Goal: Contribute content

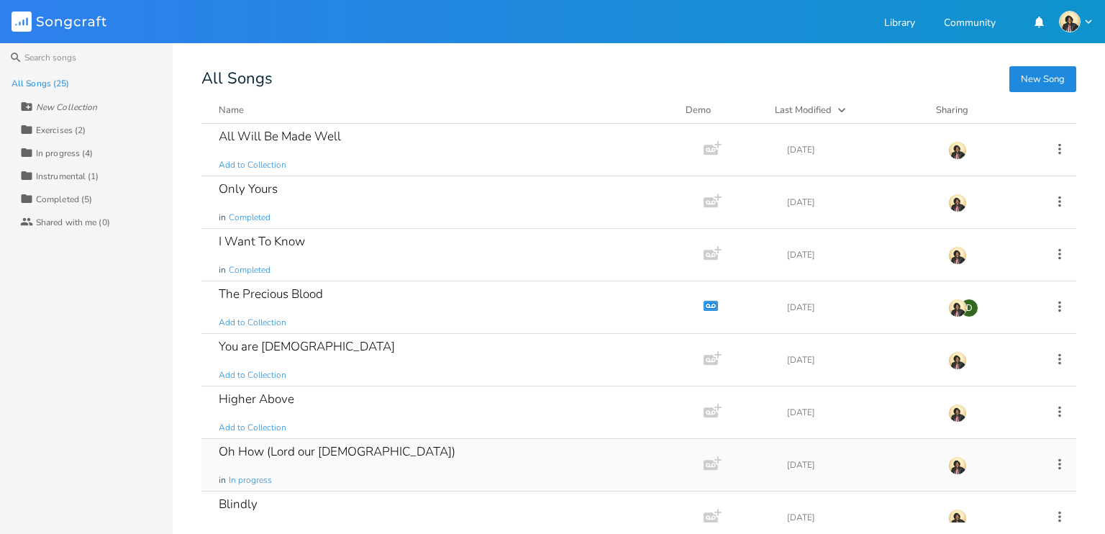
click at [431, 473] on div "Oh How (Lord our [DEMOGRAPHIC_DATA]) in In progress" at bounding box center [450, 465] width 462 height 52
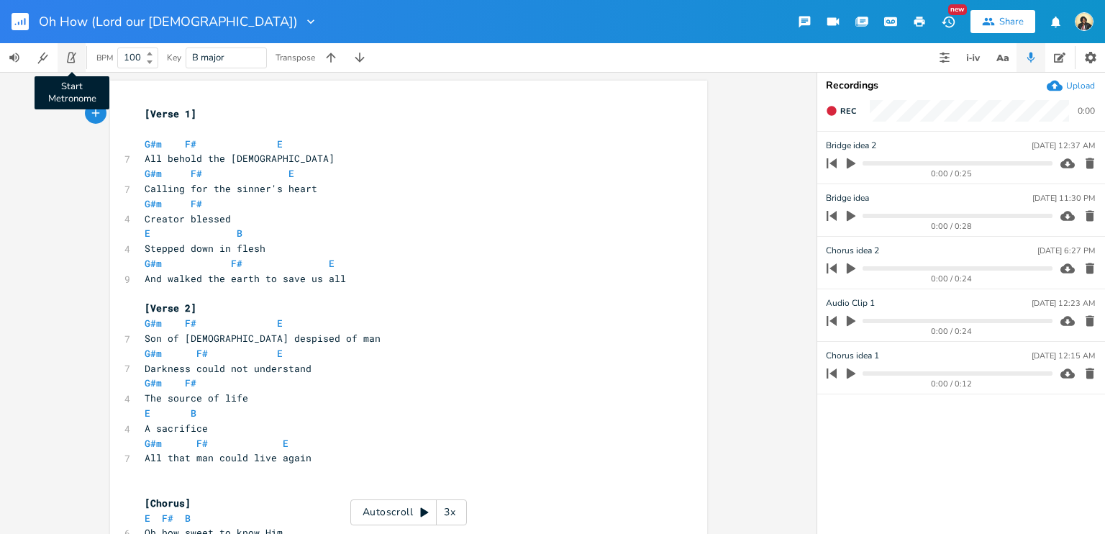
click at [63, 59] on button "Start Metronome" at bounding box center [72, 57] width 29 height 29
click at [423, 512] on icon at bounding box center [425, 512] width 8 height 9
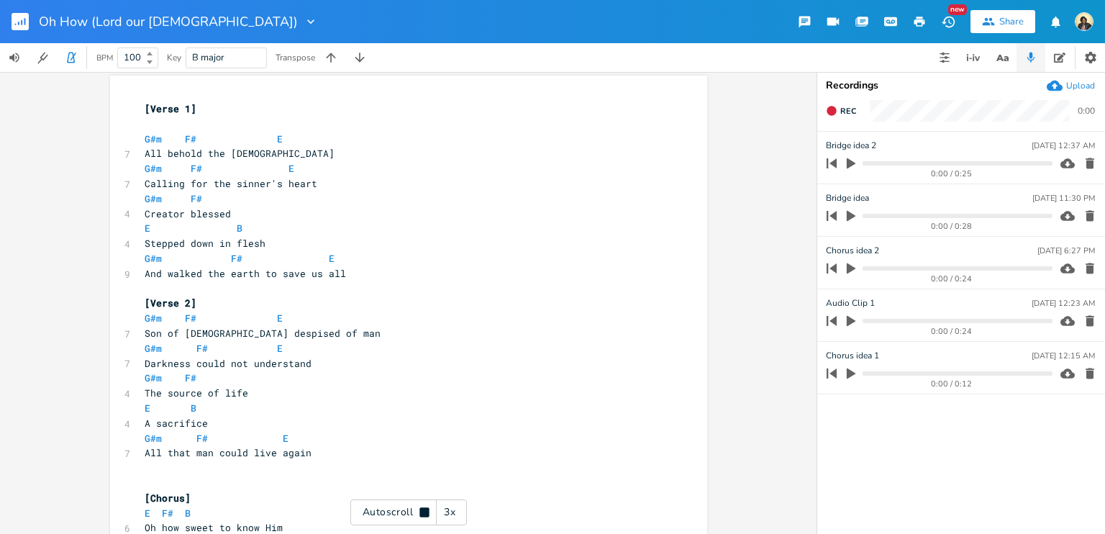
scroll to position [6, 0]
click at [423, 512] on icon at bounding box center [424, 511] width 9 height 9
click at [72, 58] on icon "button" at bounding box center [71, 57] width 13 height 13
click at [154, 55] on b at bounding box center [148, 54] width 13 height 9
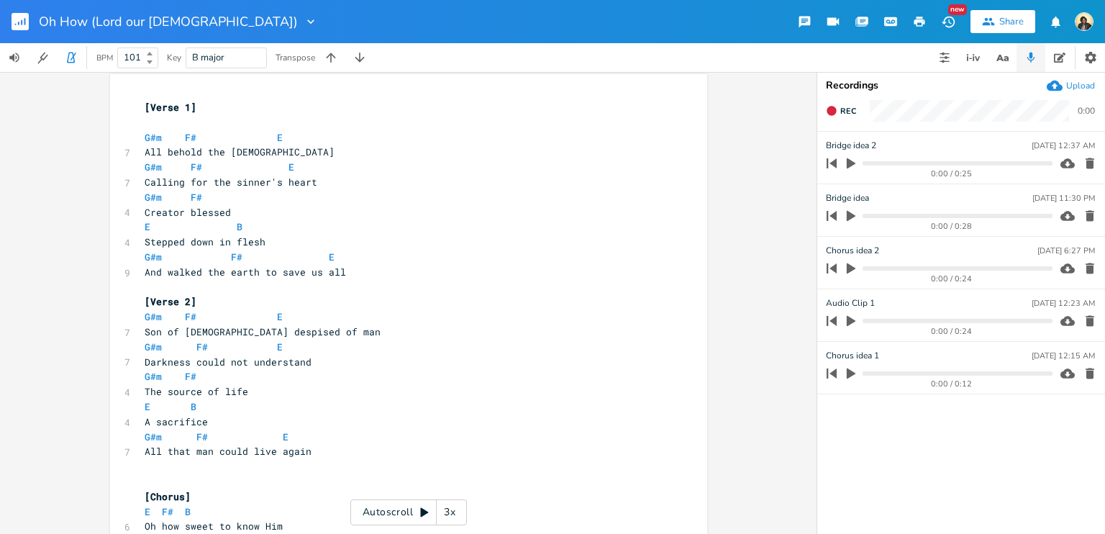
type input "100"
click at [150, 62] on icon at bounding box center [150, 62] width 6 height 4
click at [529, 132] on pre "G#m F# E" at bounding box center [401, 137] width 519 height 15
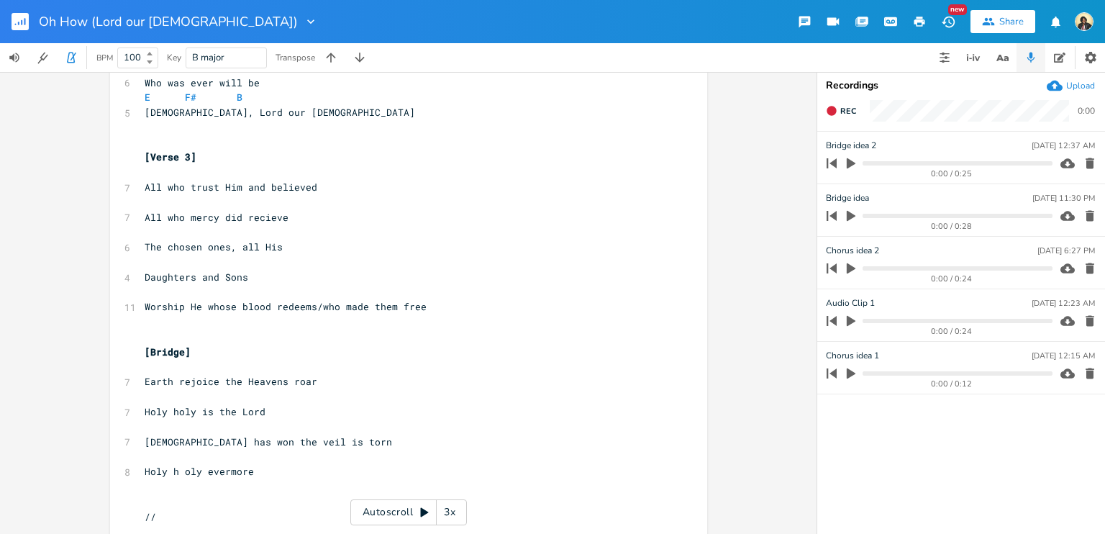
scroll to position [45, 0]
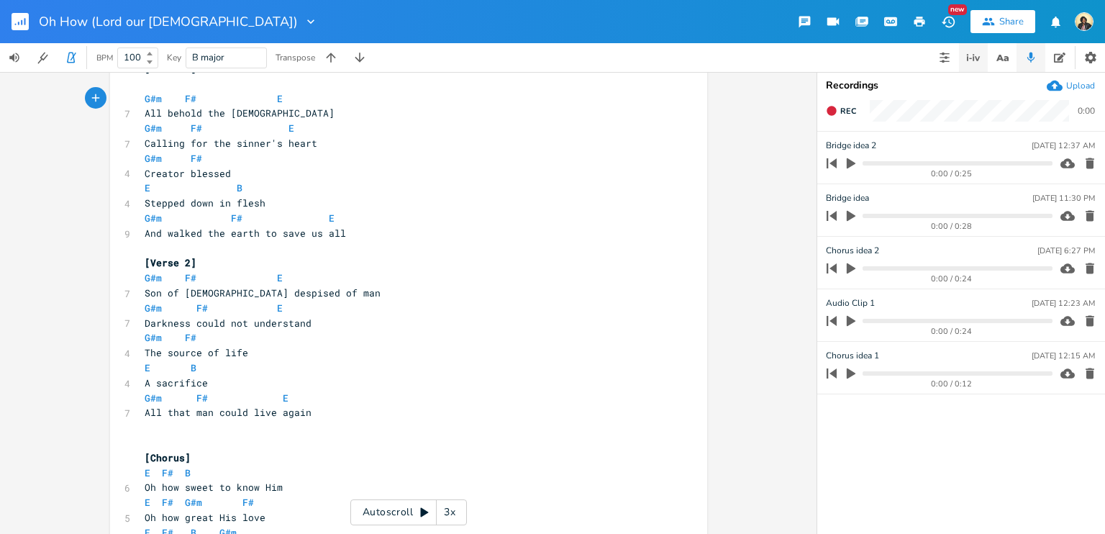
click at [979, 57] on icon "button" at bounding box center [973, 57] width 17 height 17
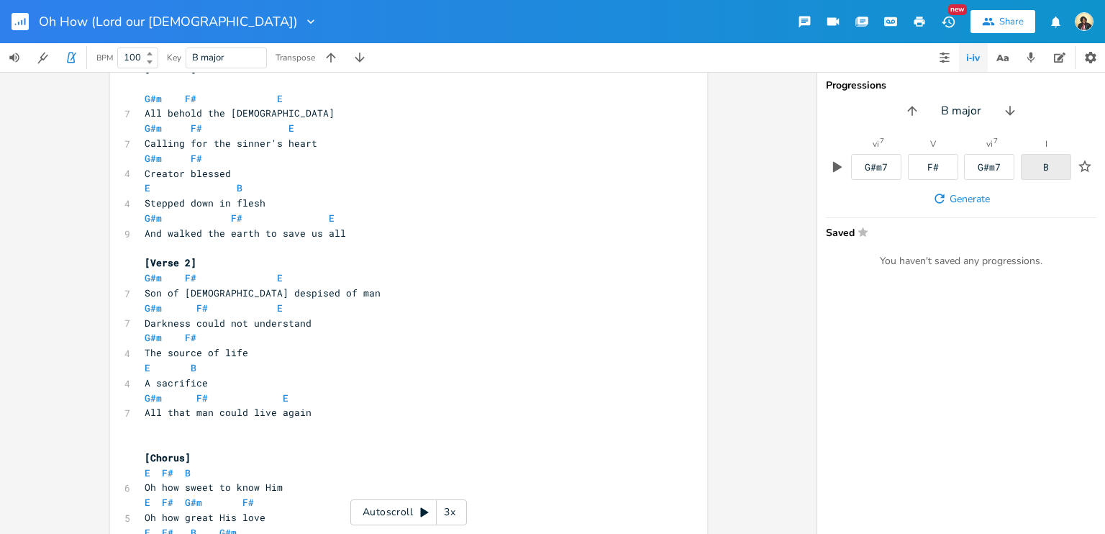
click at [1048, 168] on div "B" at bounding box center [1046, 167] width 6 height 9
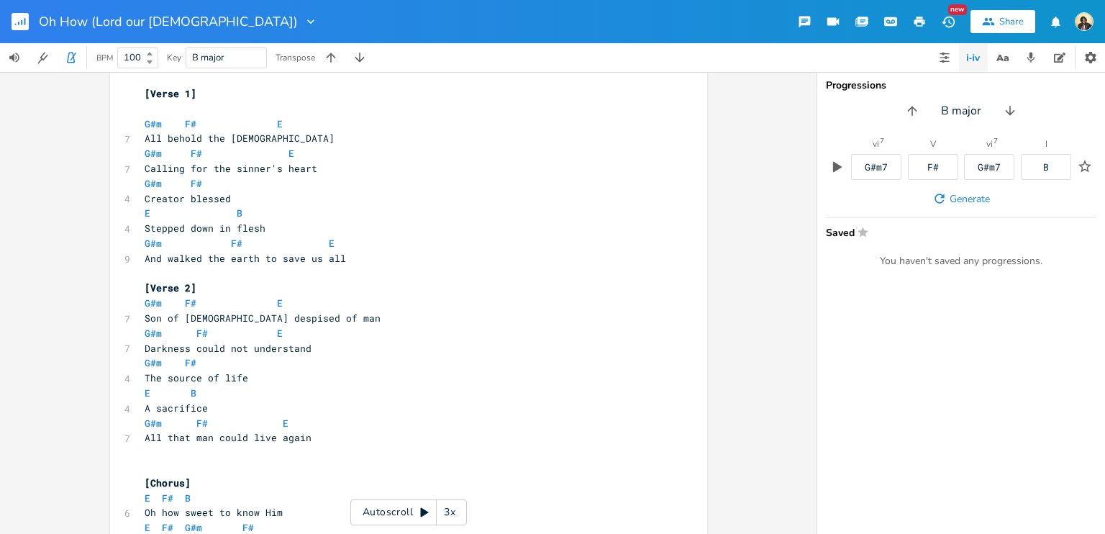
scroll to position [0, 0]
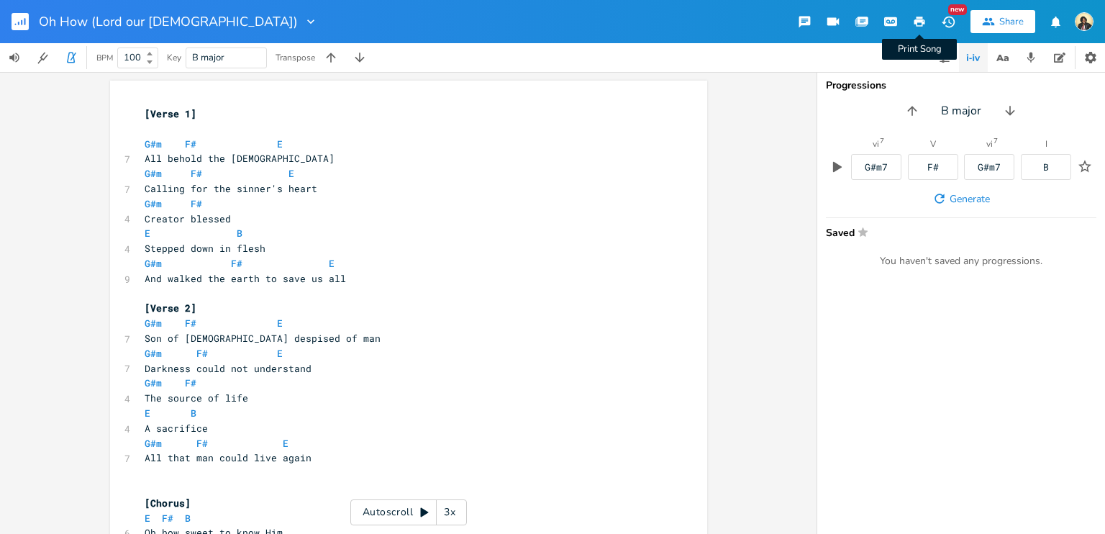
click at [921, 18] on icon "button" at bounding box center [919, 22] width 11 height 10
type textarea "G#m F# E"
drag, startPoint x: 139, startPoint y: 142, endPoint x: 286, endPoint y: 146, distance: 146.8
click at [286, 146] on pre "G#m F# E" at bounding box center [401, 144] width 519 height 15
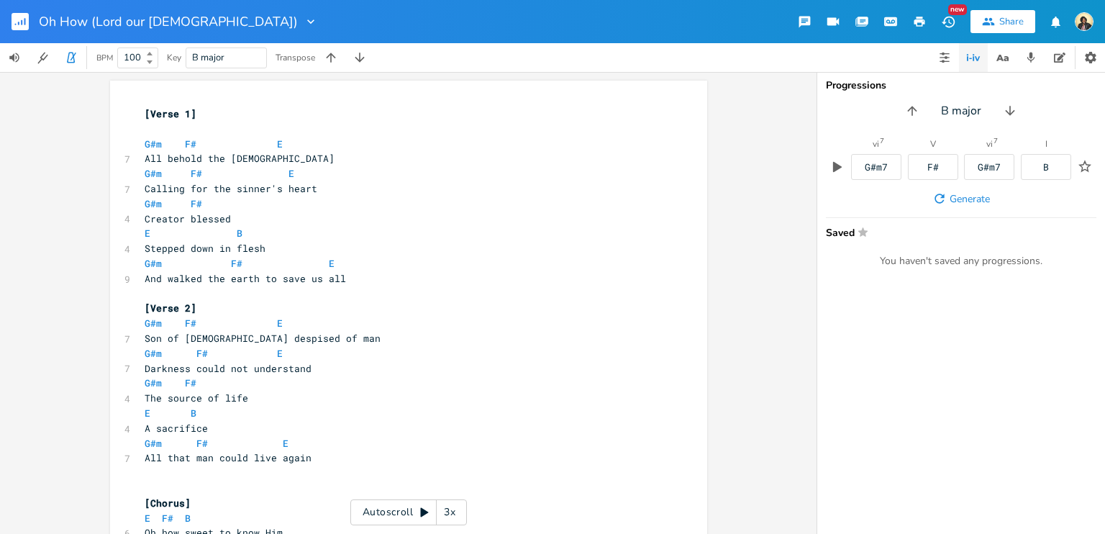
paste textarea
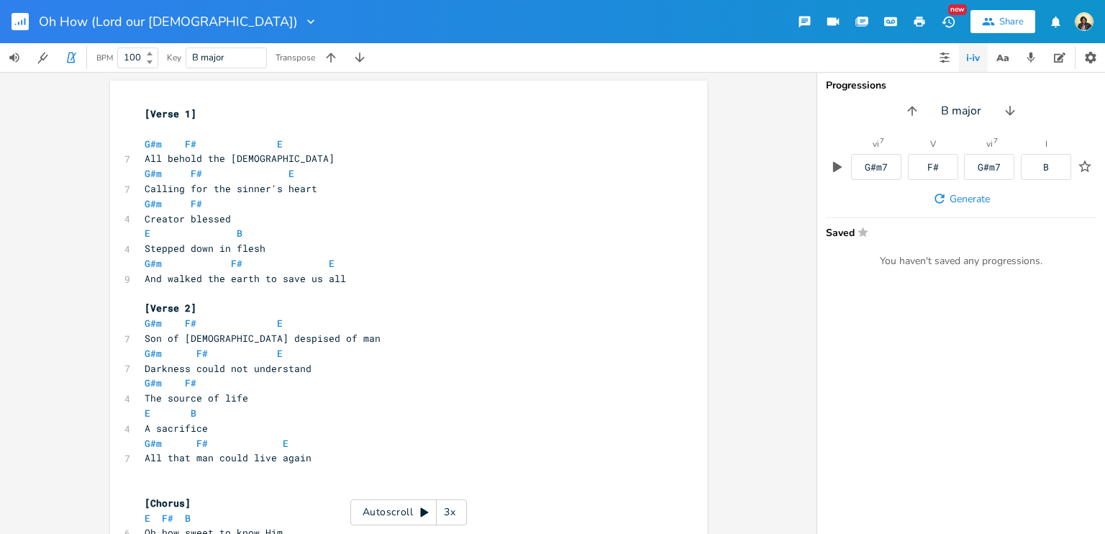
drag, startPoint x: 302, startPoint y: 206, endPoint x: 287, endPoint y: 208, distance: 15.3
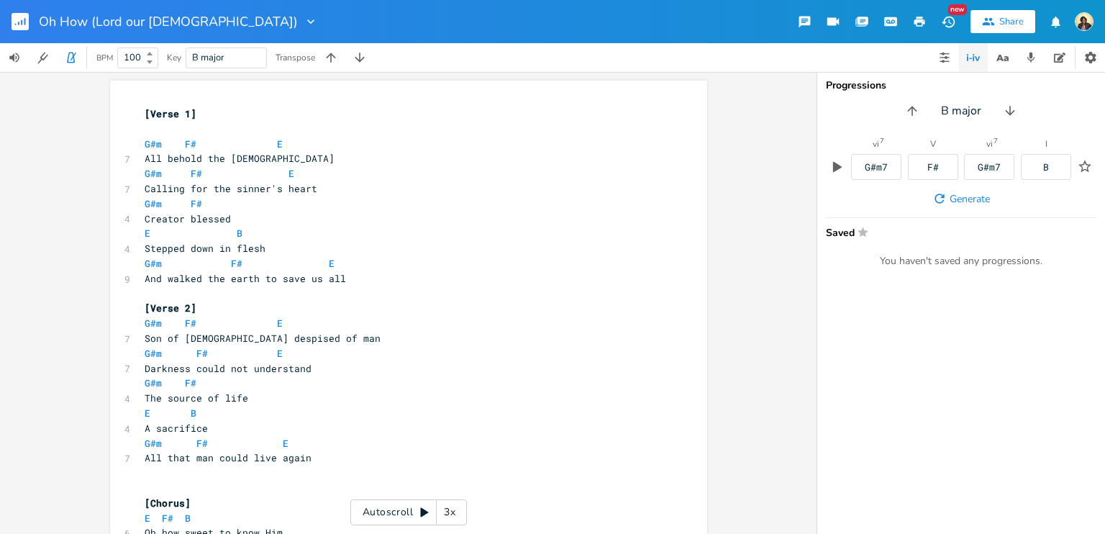
type textarea "The chosen ones, all His"
type textarea "E"
drag, startPoint x: 304, startPoint y: 205, endPoint x: 293, endPoint y: 205, distance: 11.5
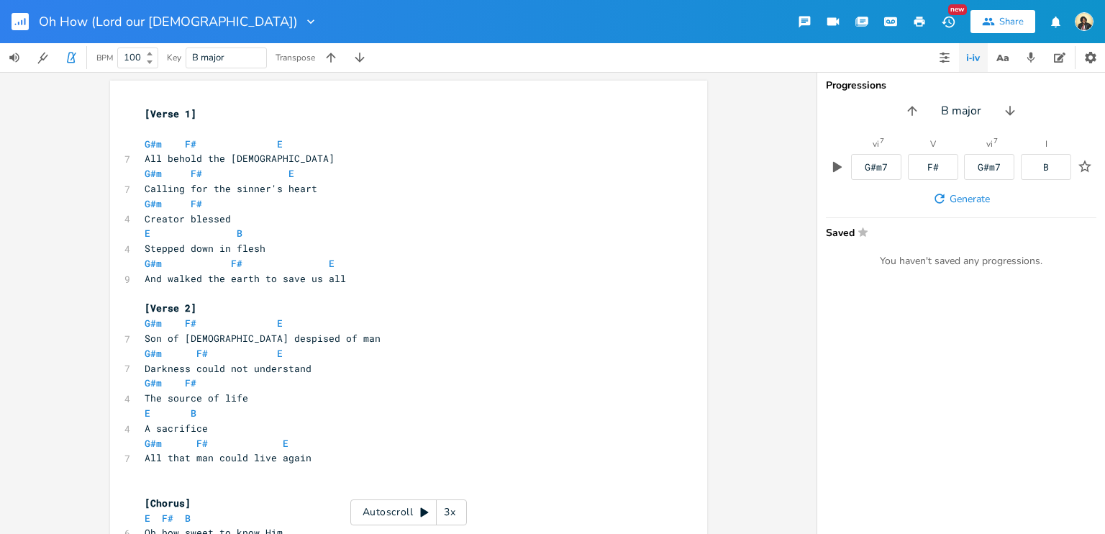
click at [259, 212] on pre "Creator blessed" at bounding box center [401, 219] width 519 height 15
type textarea "E B"
drag, startPoint x: 259, startPoint y: 189, endPoint x: 118, endPoint y: 188, distance: 141.0
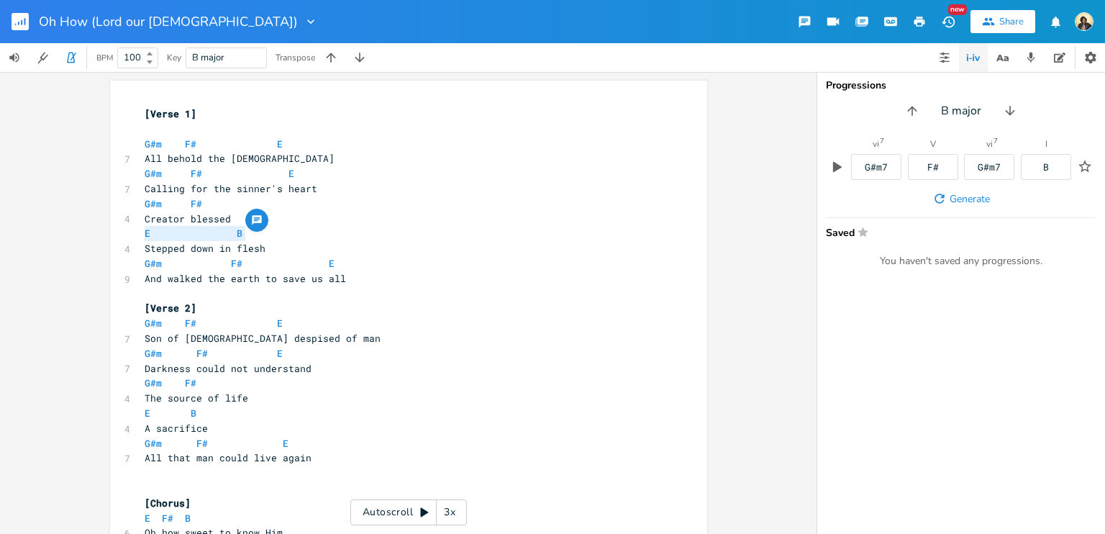
type textarea "se blood redeems/"
drag, startPoint x: 314, startPoint y: 274, endPoint x: 219, endPoint y: 276, distance: 95.0
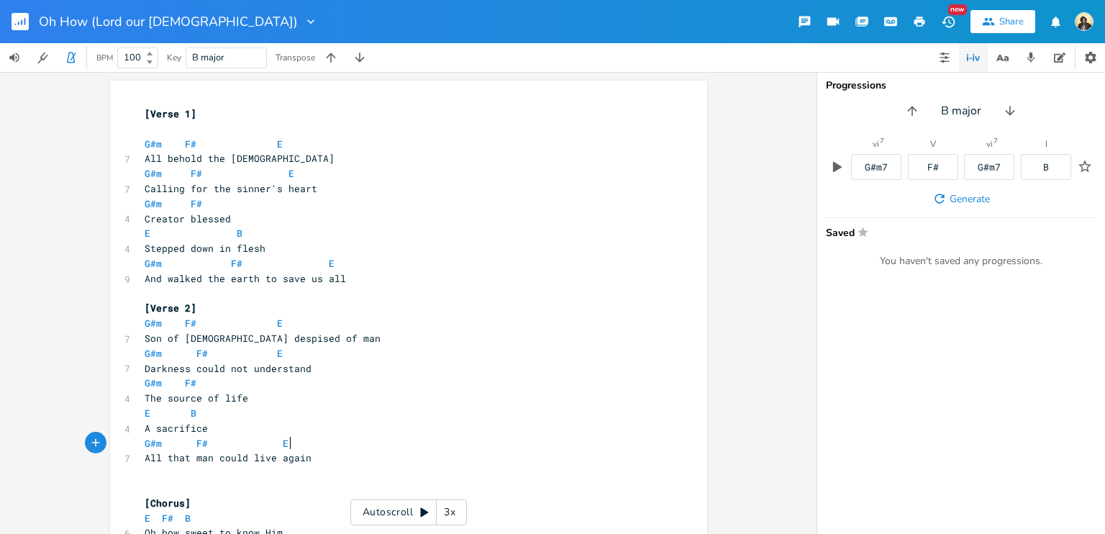
type textarea "G#m F# E"
drag, startPoint x: 295, startPoint y: 263, endPoint x: 127, endPoint y: 263, distance: 168.4
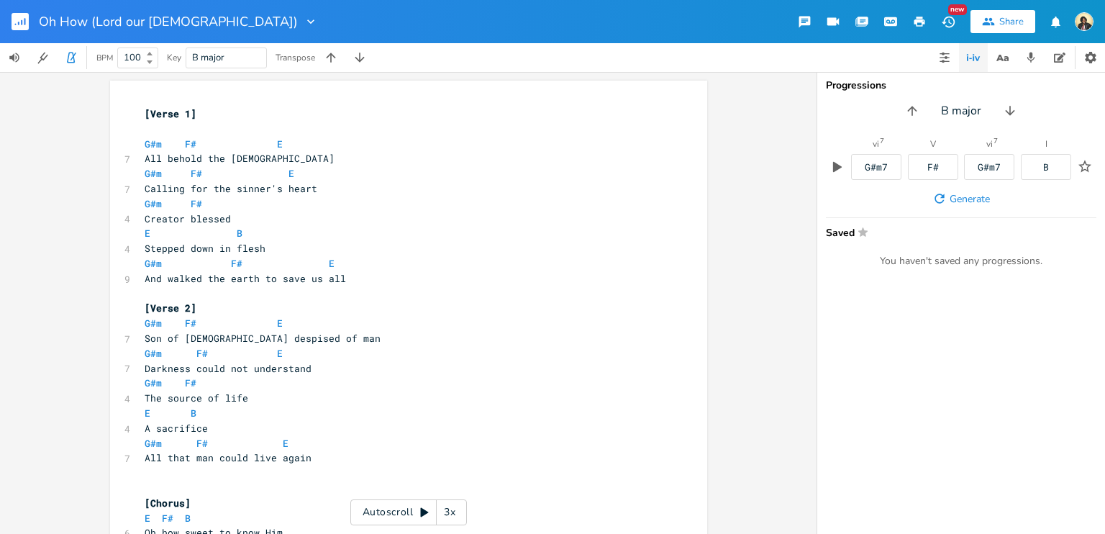
type textarea "[verse 4] Come and see the empty grave [PERSON_NAME] of death was rolled away A…"
drag, startPoint x: 280, startPoint y: 420, endPoint x: 115, endPoint y: 283, distance: 214.1
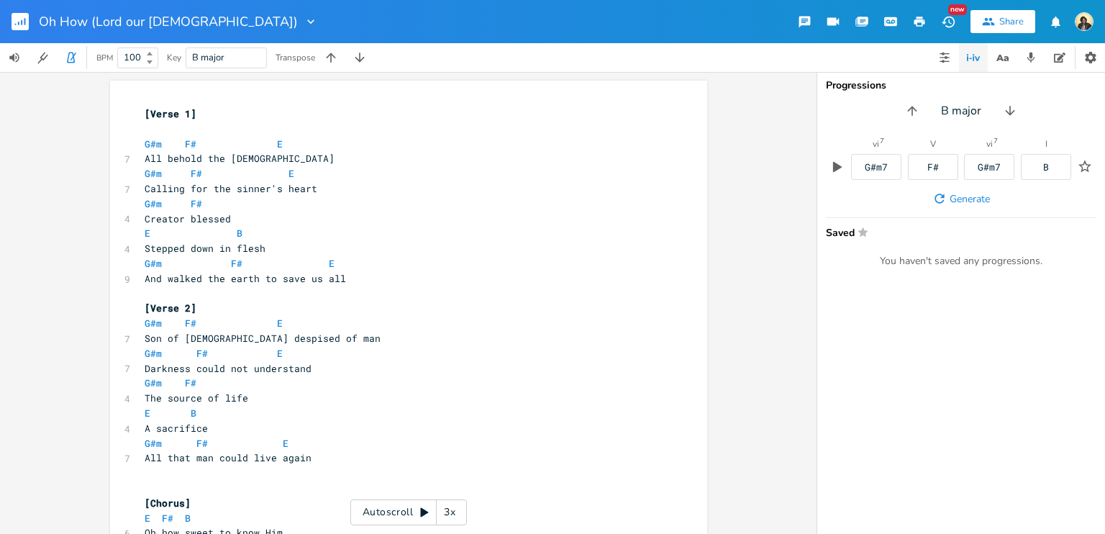
drag, startPoint x: 134, startPoint y: 175, endPoint x: 290, endPoint y: 180, distance: 156.2
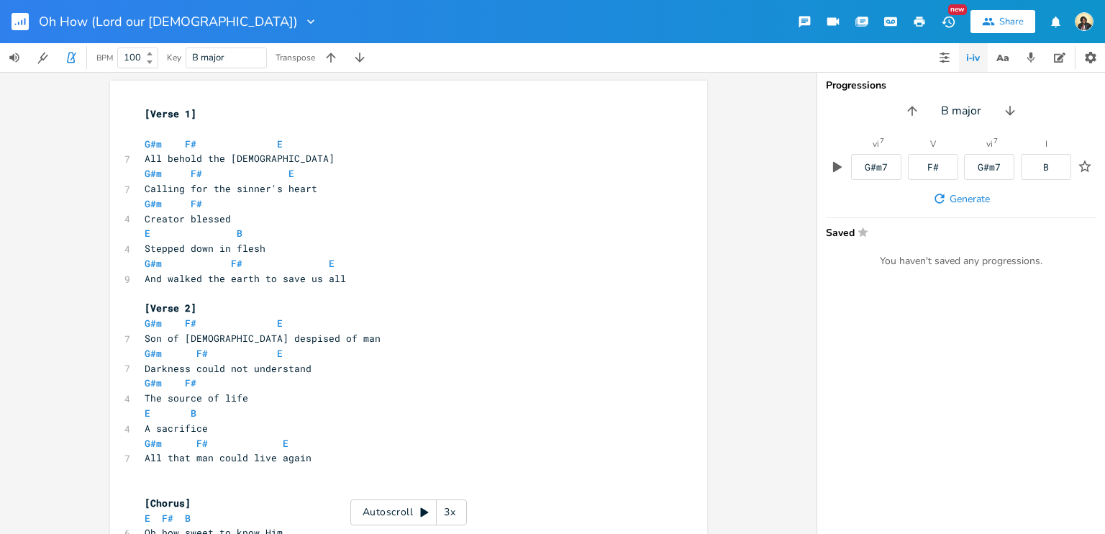
paste textarea
type textarea "G#m F#"
drag, startPoint x: 235, startPoint y: 238, endPoint x: 134, endPoint y: 238, distance: 100.7
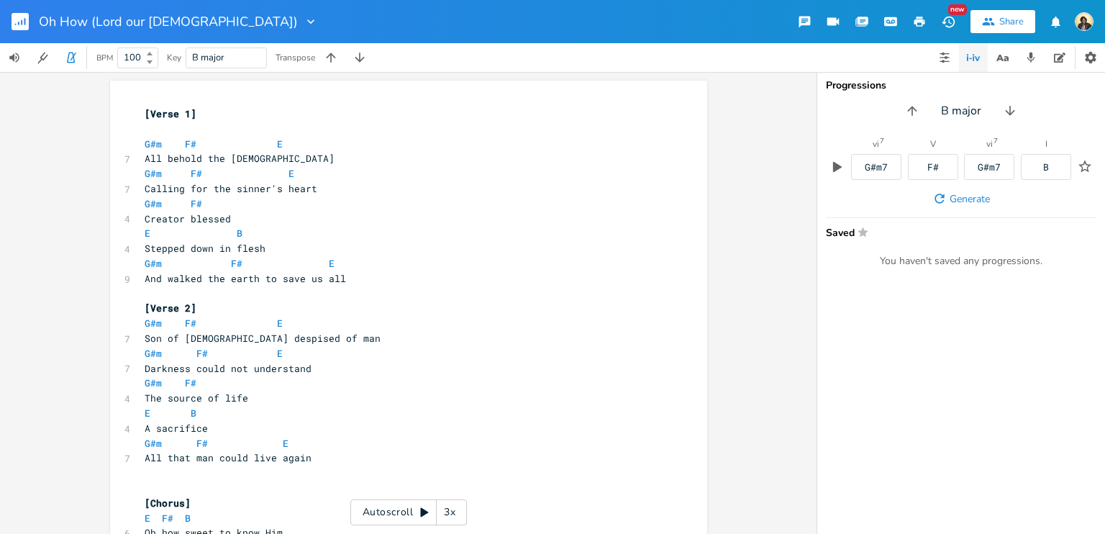
paste textarea
type textarea "[PERSON_NAME]"
drag, startPoint x: 256, startPoint y: 267, endPoint x: 125, endPoint y: 268, distance: 130.9
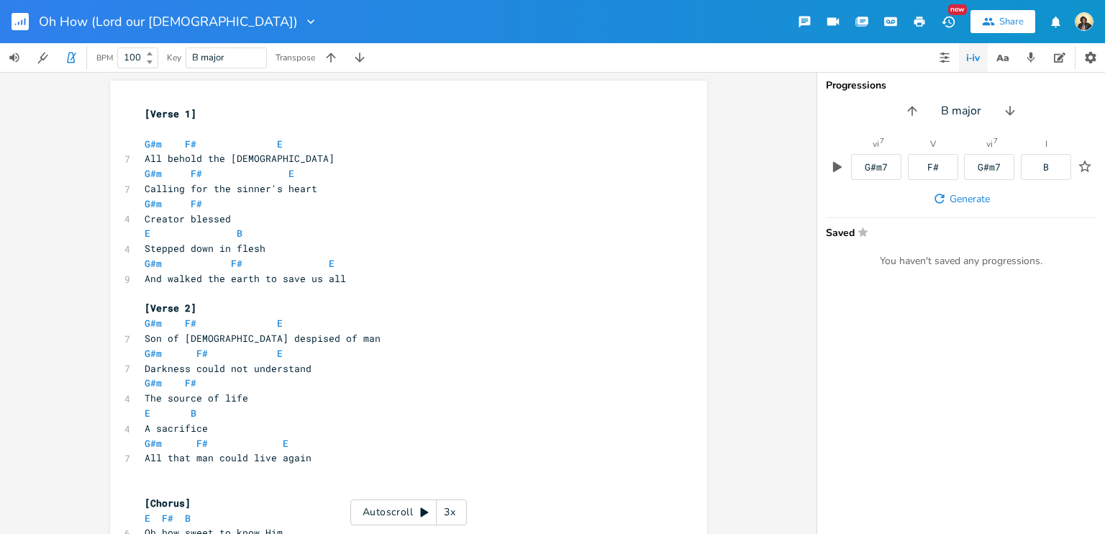
paste textarea
drag, startPoint x: 201, startPoint y: 457, endPoint x: 160, endPoint y: 458, distance: 41.7
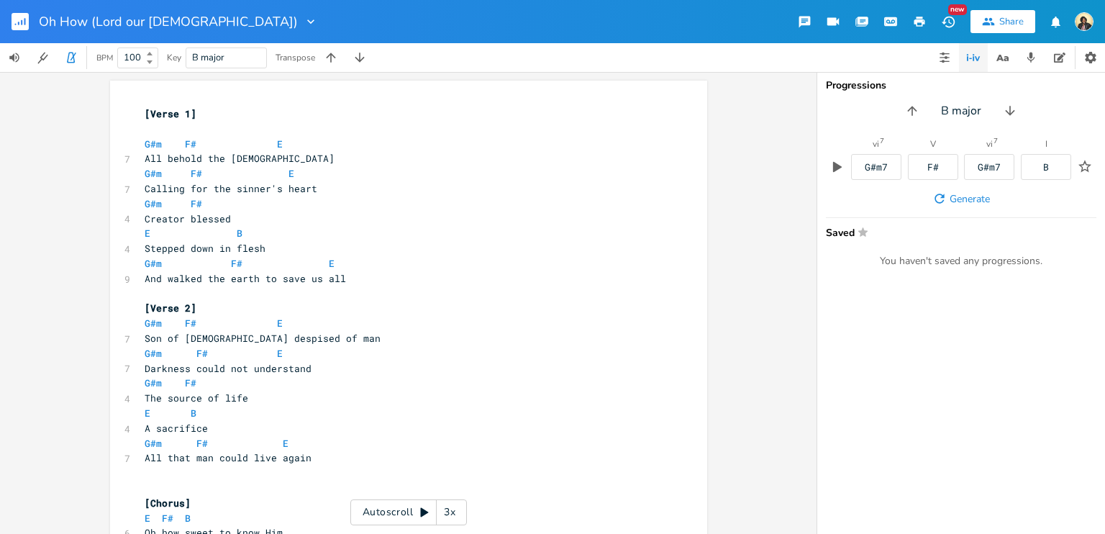
type textarea "G#m F# E"
drag, startPoint x: 289, startPoint y: 293, endPoint x: 135, endPoint y: 293, distance: 154.0
paste textarea
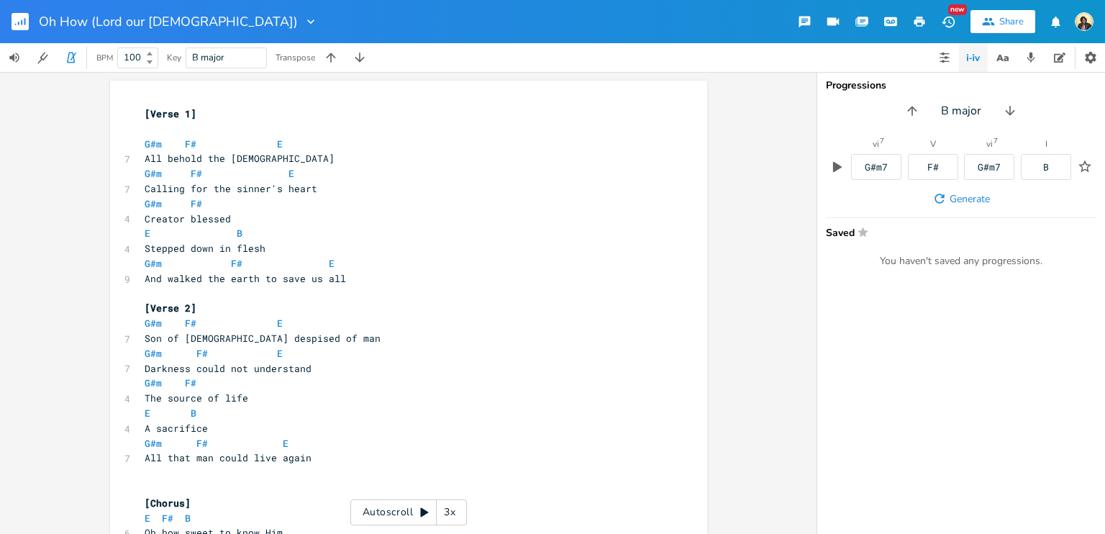
type textarea "[Bridge] Earth rejoice the Heavens roar Holy holy is [DEMOGRAPHIC_DATA] [PERSON…"
drag, startPoint x: 144, startPoint y: 147, endPoint x: 321, endPoint y: 504, distance: 397.7
type textarea "[DEMOGRAPHIC_DATA] has won the heavens roar Holy holy is [DEMOGRAPHIC_DATA] Ear…"
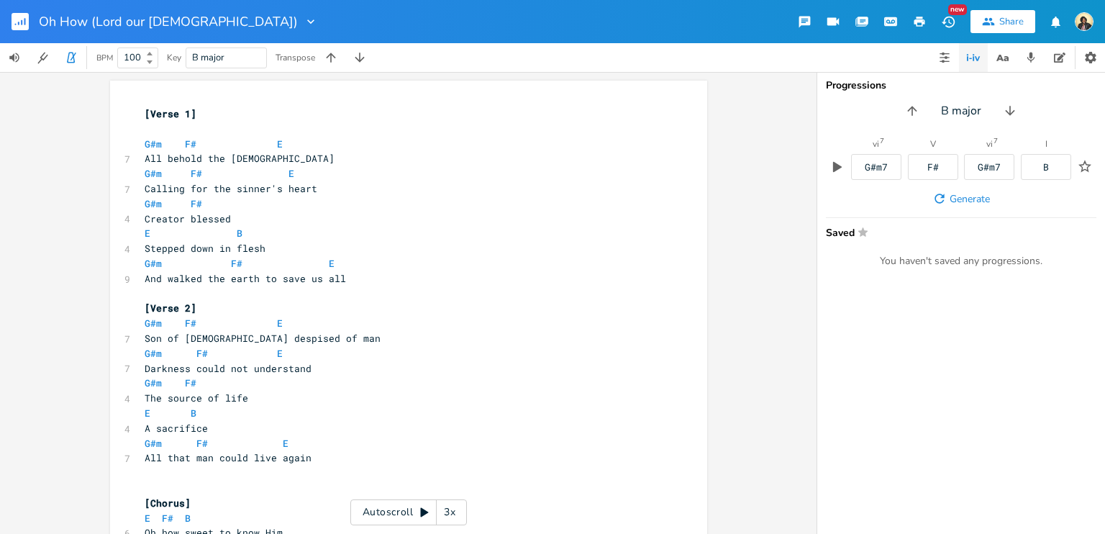
drag, startPoint x: 391, startPoint y: 457, endPoint x: 189, endPoint y: 276, distance: 271.0
type textarea "Oh how sweet to know Him E F# G#m F# Oh how great His love E F# B G#m Who was e…"
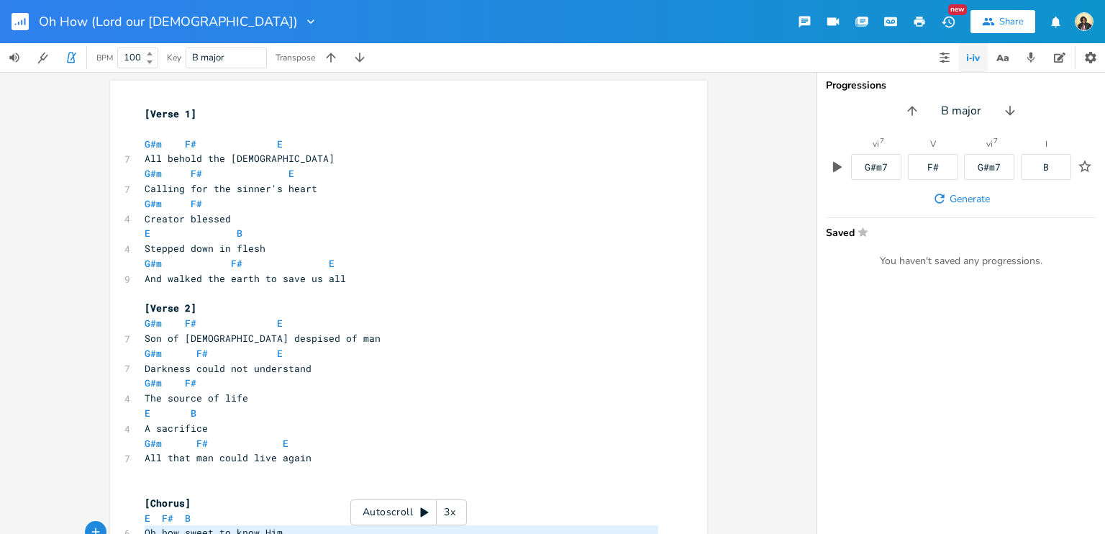
drag, startPoint x: 269, startPoint y: 396, endPoint x: 115, endPoint y: 318, distance: 172.8
type textarea "[Chorus] E F# B Oh how sweet to know Him E F# G#m F# Oh how great His love E F#…"
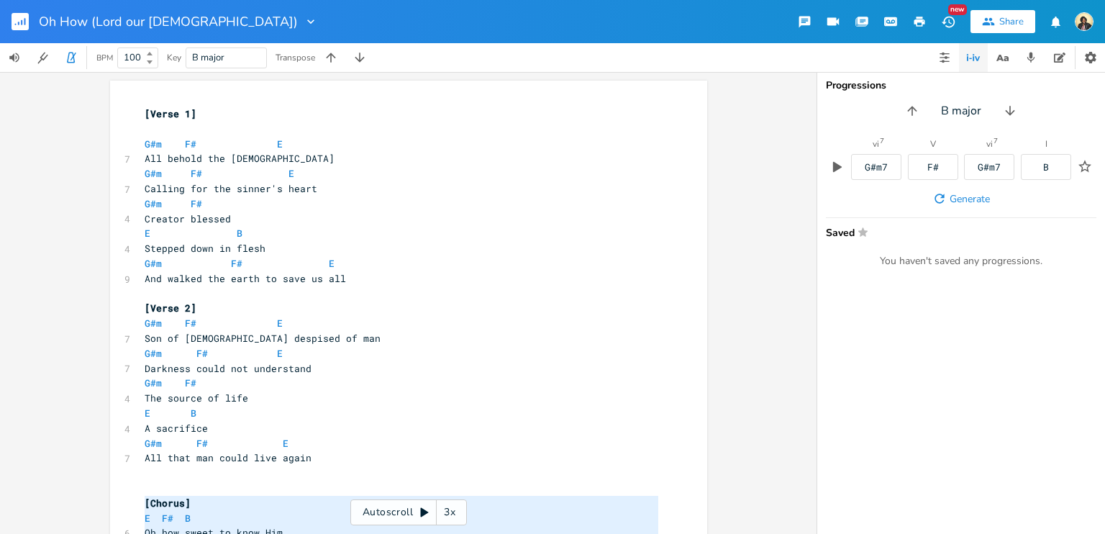
drag, startPoint x: 282, startPoint y: 414, endPoint x: 130, endPoint y: 293, distance: 194.6
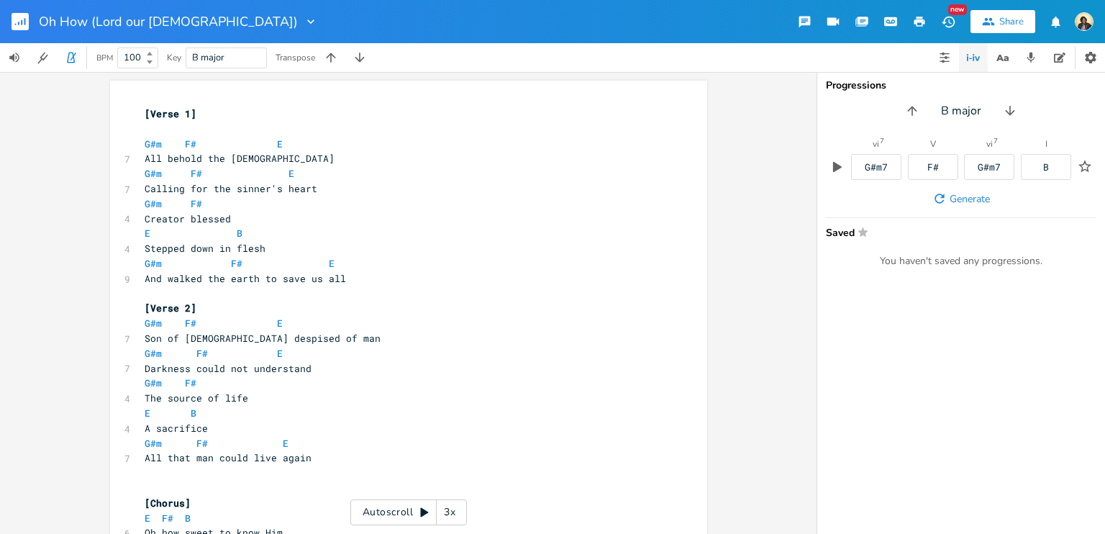
paste textarea "s"
drag, startPoint x: 179, startPoint y: 371, endPoint x: 144, endPoint y: 371, distance: 35.3
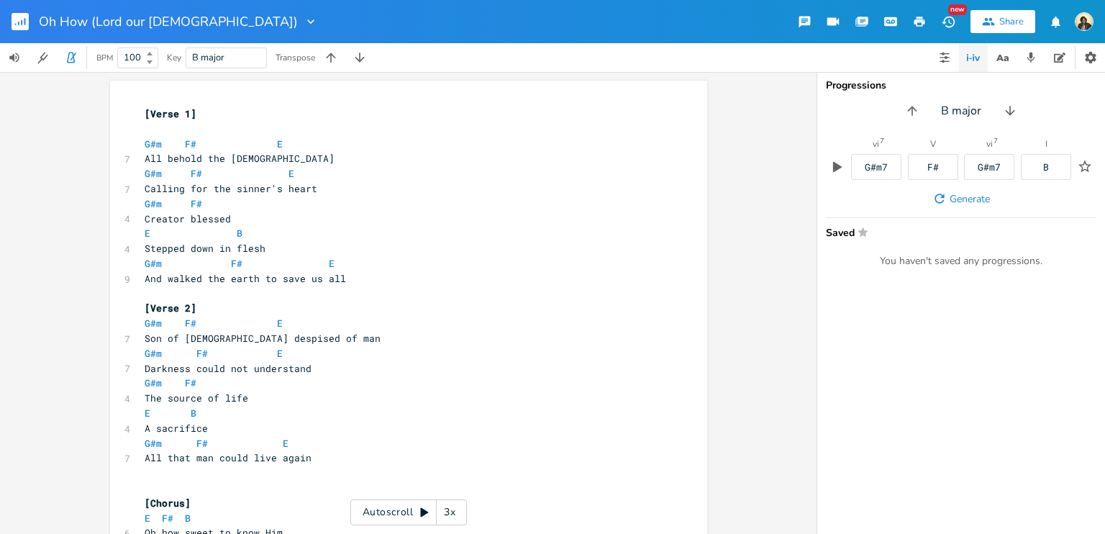
type textarea "Outro"
drag, startPoint x: 136, startPoint y: 262, endPoint x: 168, endPoint y: 262, distance: 31.7
drag, startPoint x: 278, startPoint y: 264, endPoint x: 127, endPoint y: 264, distance: 151.1
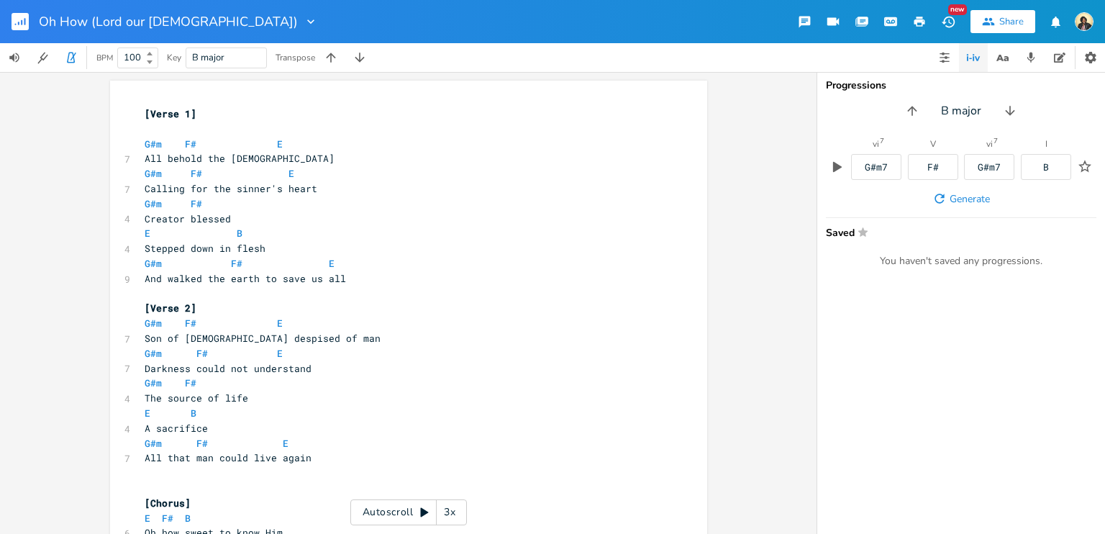
type textarea "And N"
type textarea "now blind eyes open"
type textarea "And noi"
type textarea "ow heasr"
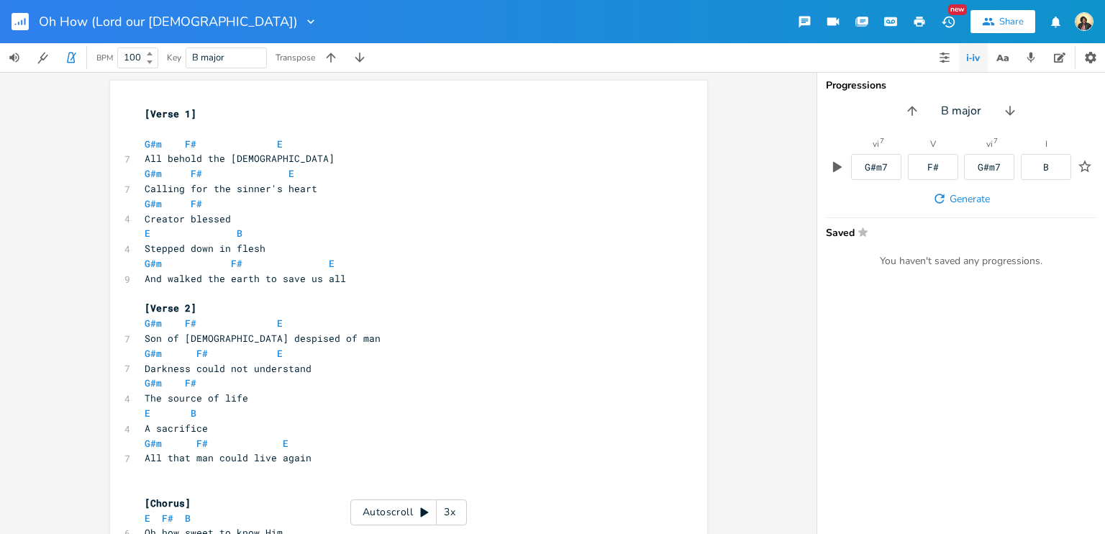
type textarea "arts sing out"
type textarea "Holy"
type textarea "-"
type textarea "ever will be"
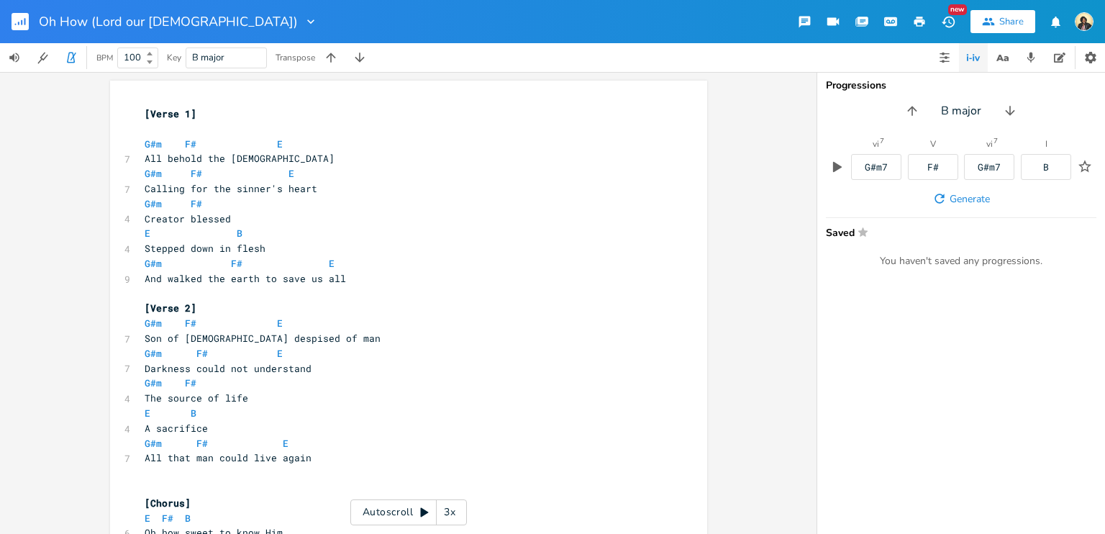
type textarea "[Bridge] Earth rejoice the Heavens roar Holy holy is [DEMOGRAPHIC_DATA] [PERSON…"
drag, startPoint x: 145, startPoint y: 368, endPoint x: 311, endPoint y: 534, distance: 234.5
click at [311, 533] on div "Oh How (Lord our [DEMOGRAPHIC_DATA]) New Share BPM 100 Key B major Transpose [B…" at bounding box center [552, 267] width 1105 height 534
type textarea "[Bridge] Earth rejoice the Heavens roar Holy holy is [DEMOGRAPHIC_DATA] [PERSON…"
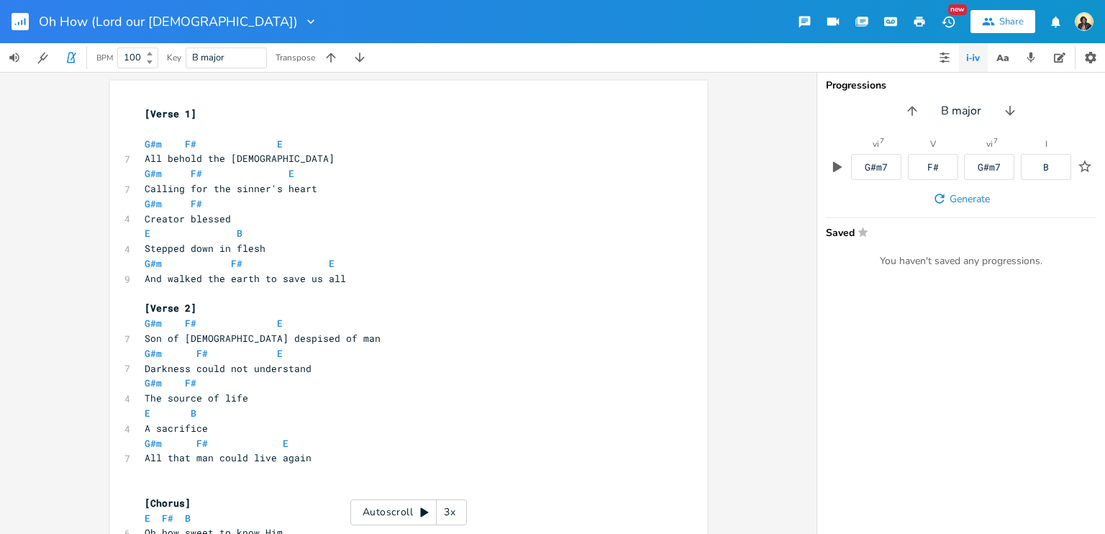
click at [926, 19] on icon "button" at bounding box center [919, 21] width 13 height 13
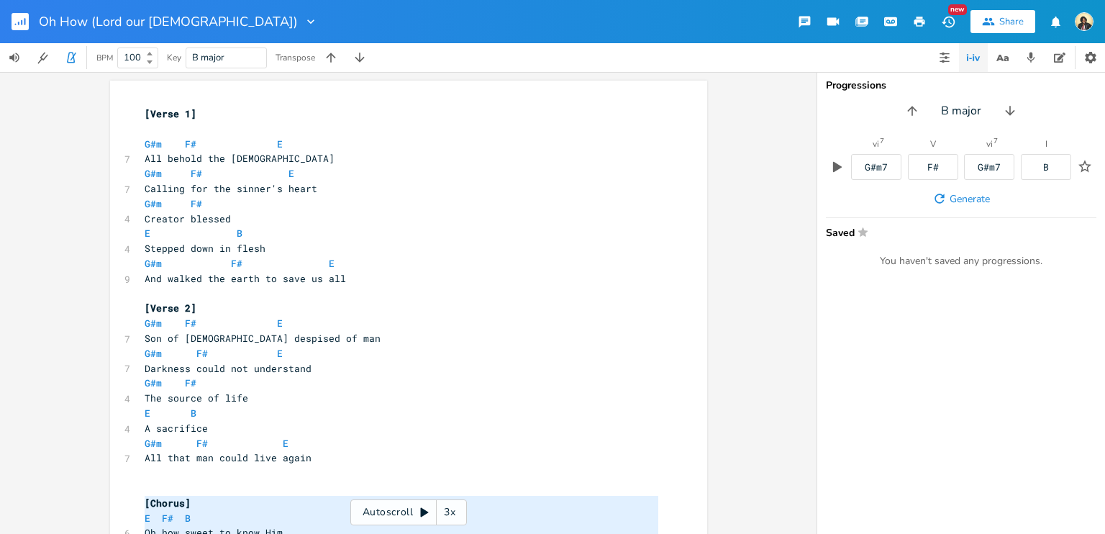
drag, startPoint x: 269, startPoint y: 474, endPoint x: 140, endPoint y: 345, distance: 182.1
type textarea "[Chorus] E F# B Oh how sweet to know Him E F# G#m F# Oh how great His love E F#…"
click at [386, 465] on pre "​" at bounding box center [401, 472] width 519 height 15
drag, startPoint x: 274, startPoint y: 470, endPoint x: 140, endPoint y: 353, distance: 178.0
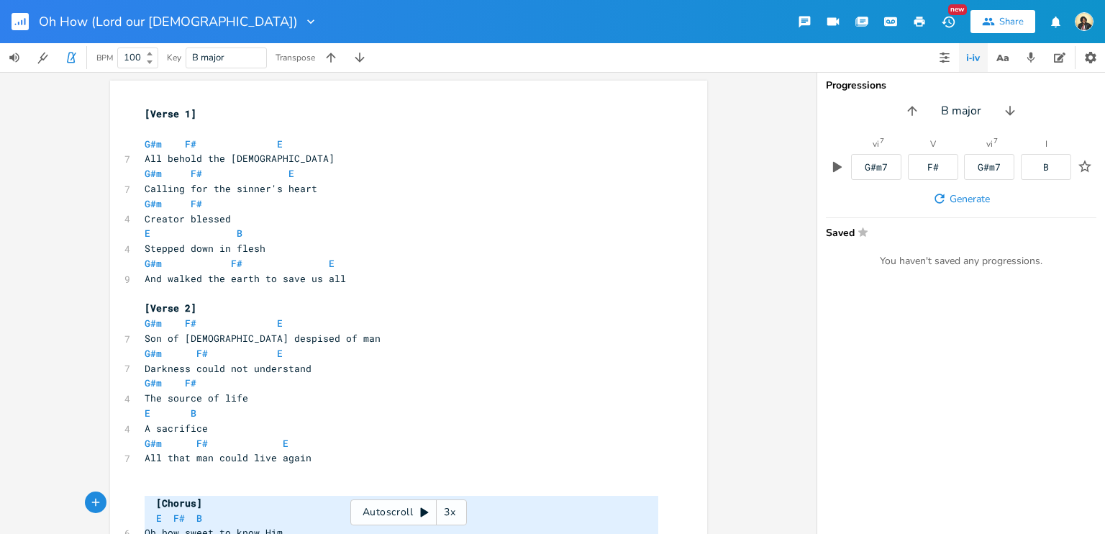
type textarea "[Chorus] E F# B Oh how sweet to know Him E F# G#m F# Oh how great His love E F#…"
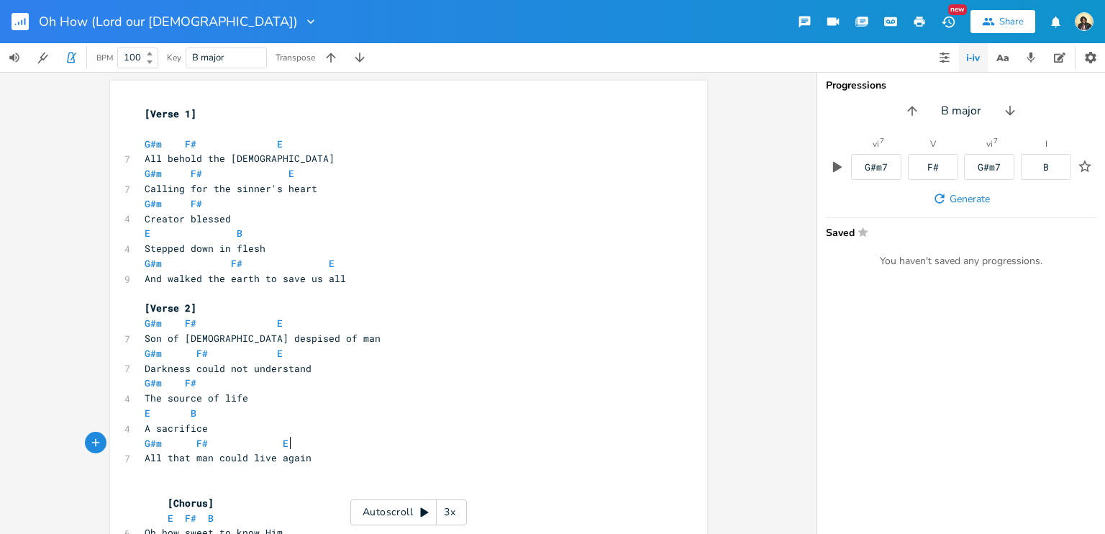
click at [429, 436] on pre "G#m F# E" at bounding box center [401, 443] width 519 height 15
drag, startPoint x: 288, startPoint y: 306, endPoint x: 61, endPoint y: 176, distance: 261.4
click at [61, 176] on div "[Chorus] E F# B Oh how sweet to know Him E F# G#m F# Oh how great His love E F#…" at bounding box center [408, 303] width 817 height 462
type textarea "[Chorus] E F# B Oh how sweet to know Him E F# G#m F# Oh how great His love E F#…"
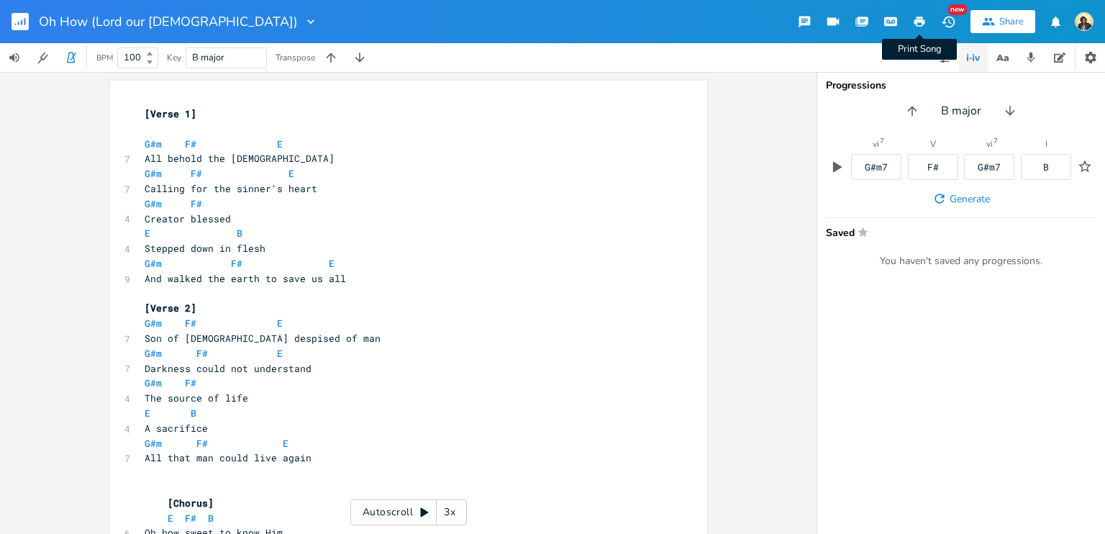
click at [917, 25] on icon "button" at bounding box center [919, 22] width 11 height 10
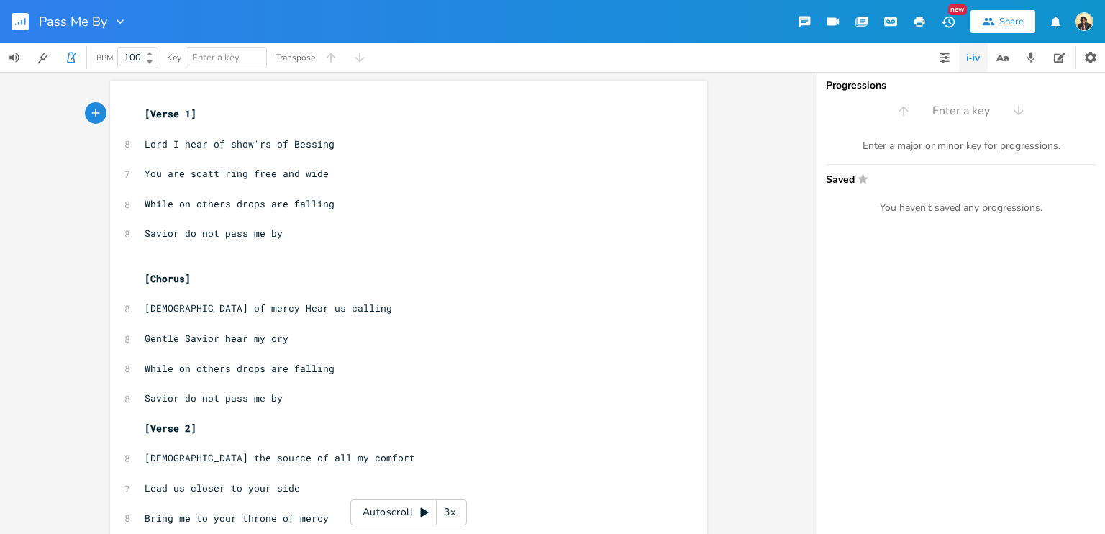
click at [288, 146] on span "Lord I hear of show'rs of Bessing" at bounding box center [240, 143] width 190 height 13
type textarea "bl"
click at [20, 16] on rect "button" at bounding box center [20, 21] width 17 height 17
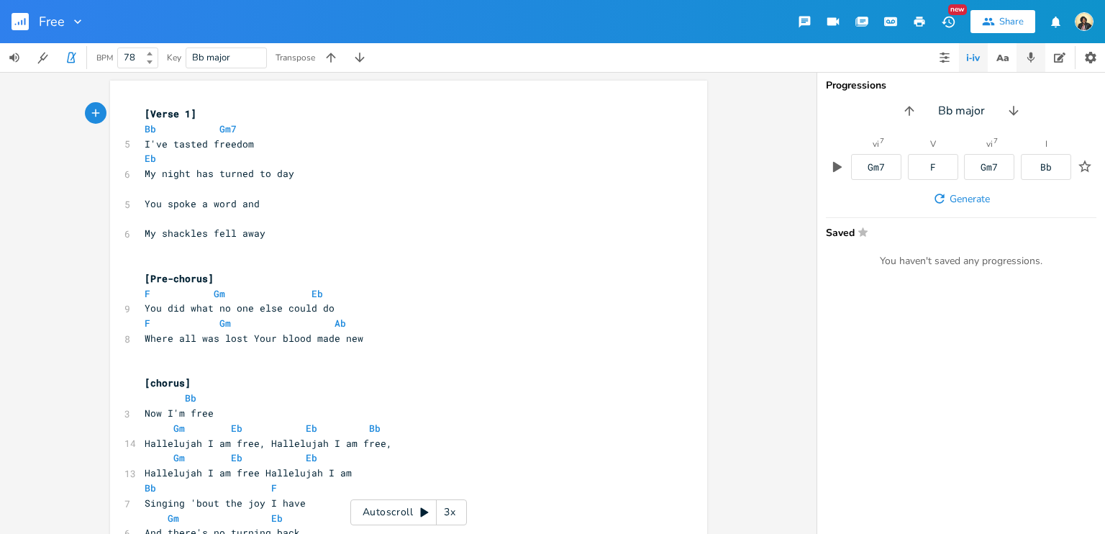
click at [1036, 52] on icon "button" at bounding box center [1030, 57] width 13 height 13
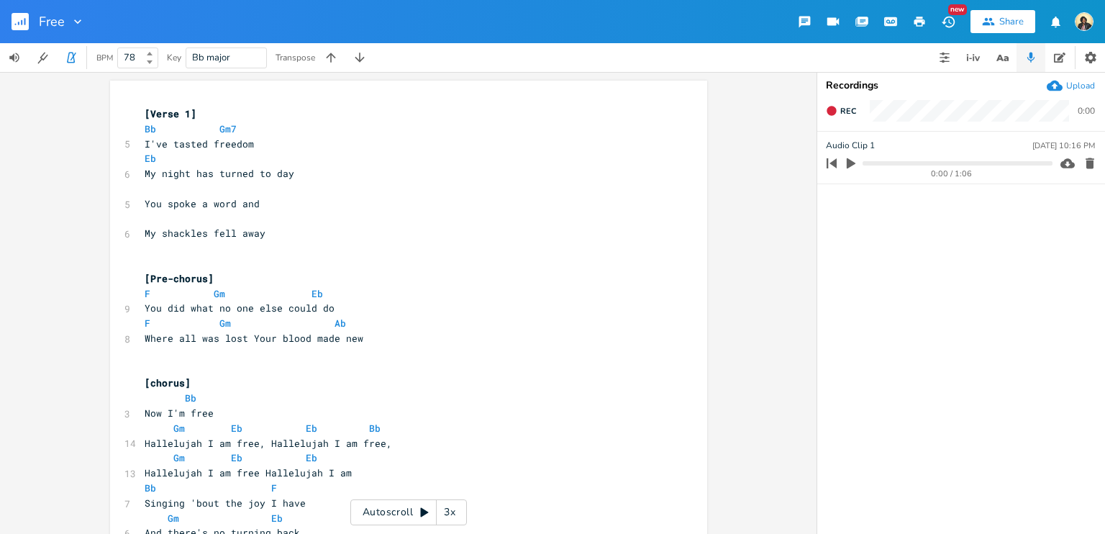
click at [855, 160] on icon "button" at bounding box center [851, 163] width 13 height 13
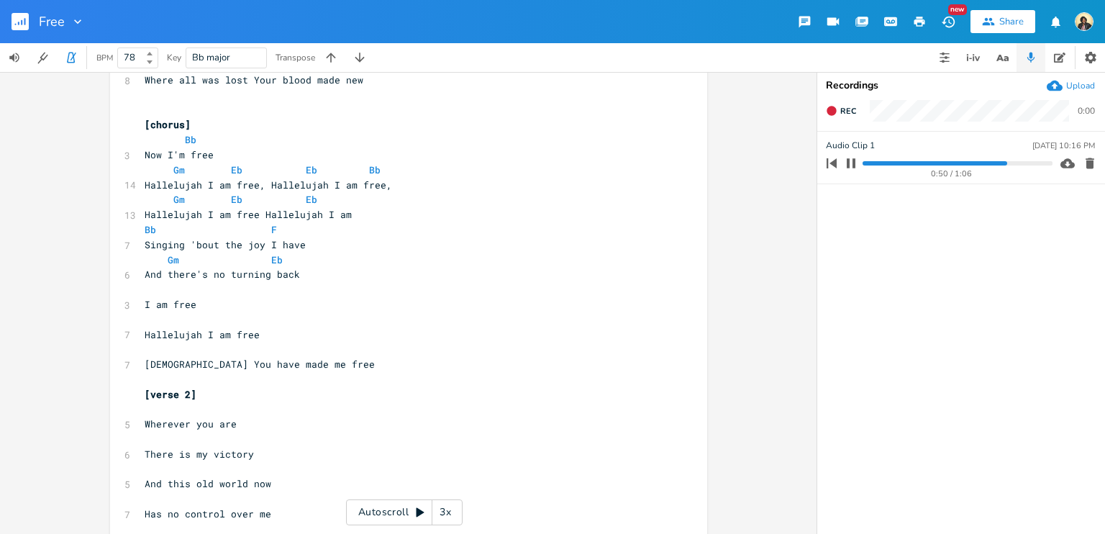
scroll to position [259, 0]
click at [855, 167] on icon "button" at bounding box center [851, 164] width 12 height 12
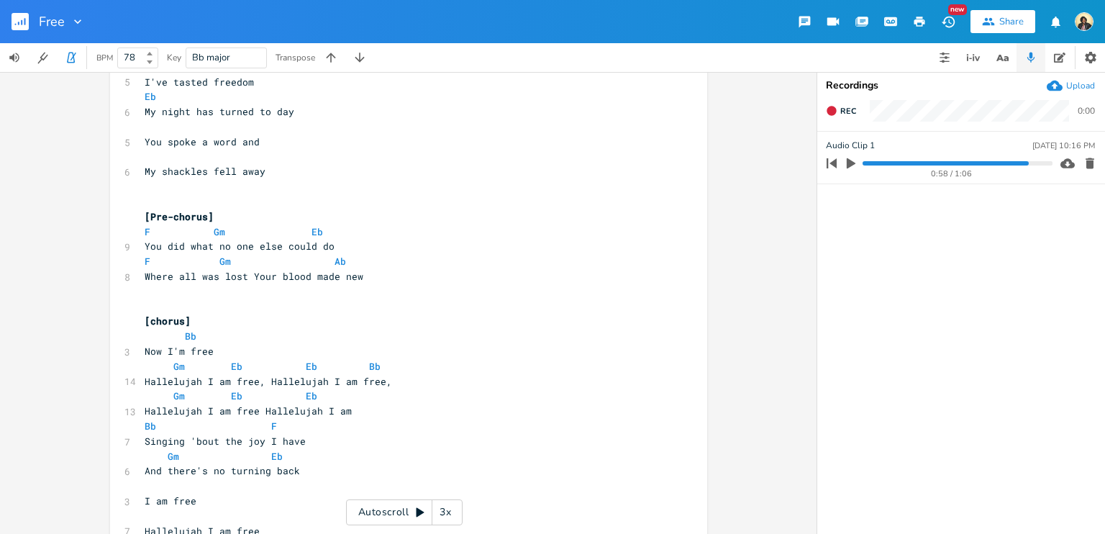
scroll to position [0, 0]
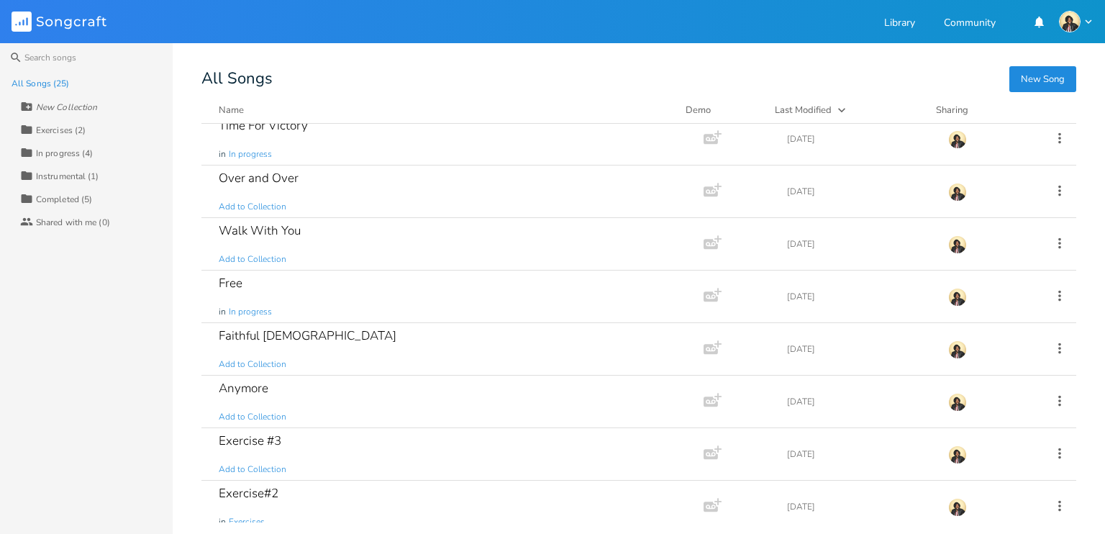
scroll to position [589, 0]
click at [260, 330] on div "Faithful [DEMOGRAPHIC_DATA]" at bounding box center [308, 335] width 178 height 12
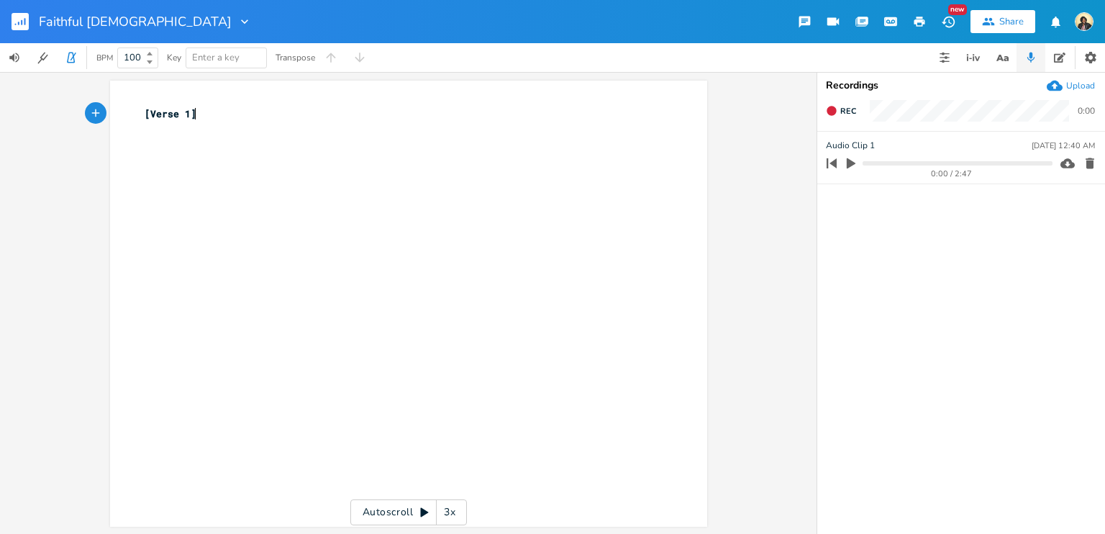
scroll to position [1, 0]
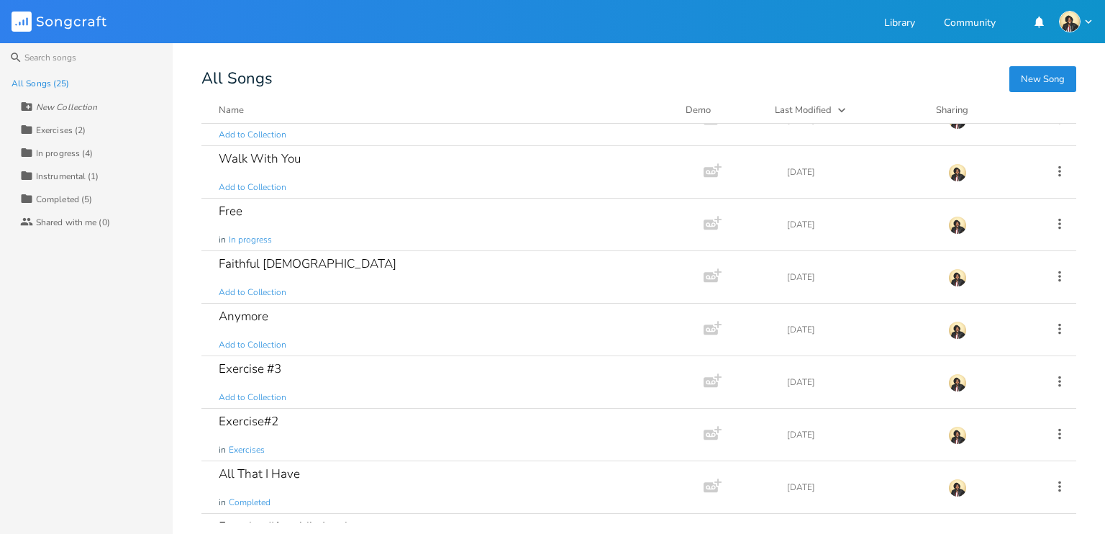
scroll to position [662, 0]
click at [260, 309] on div "Anymore" at bounding box center [244, 315] width 50 height 12
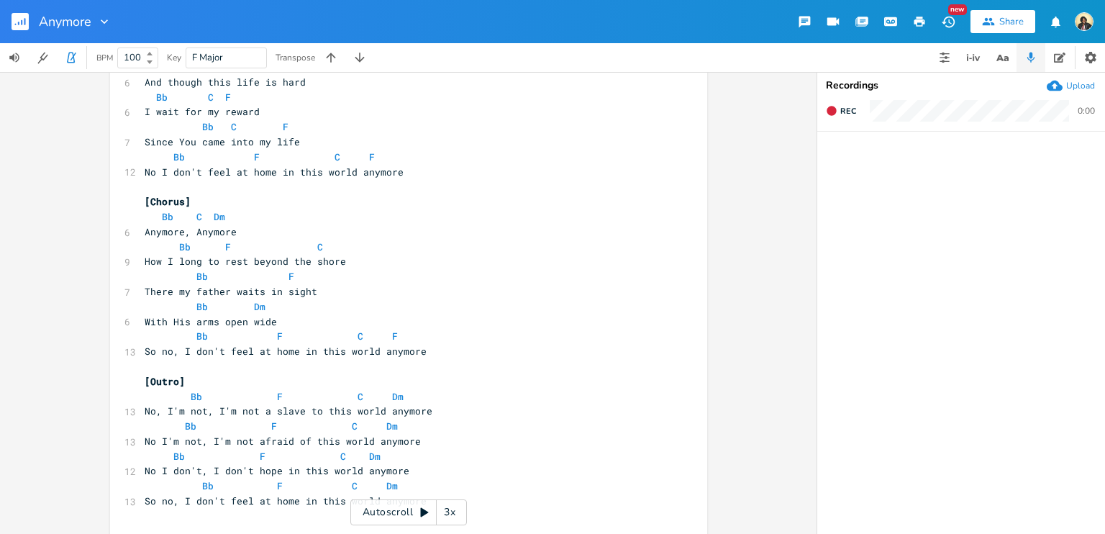
scroll to position [214, 0]
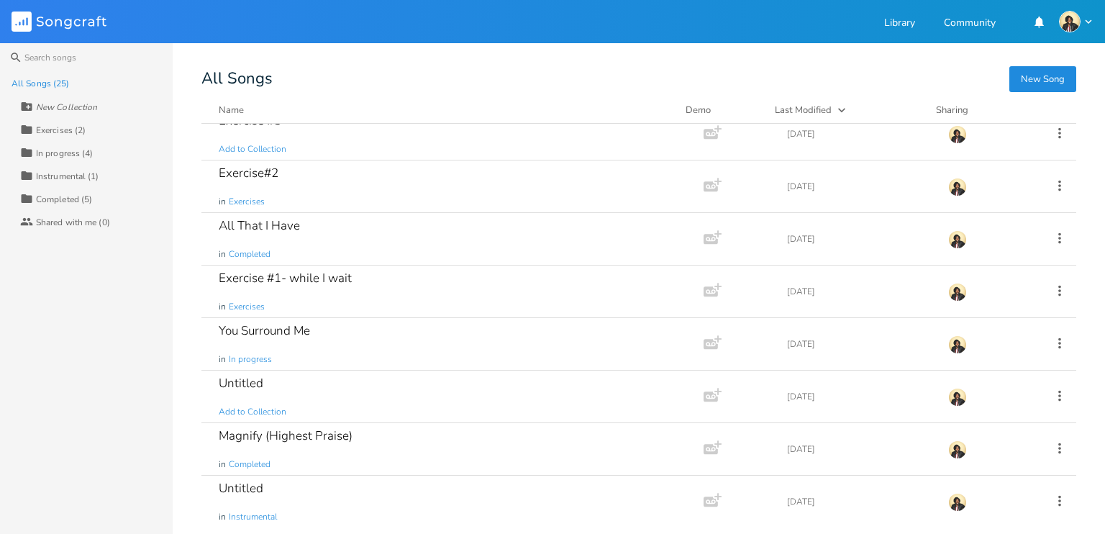
scroll to position [910, 0]
click at [273, 335] on div "You Surround Me in In progress" at bounding box center [450, 343] width 462 height 52
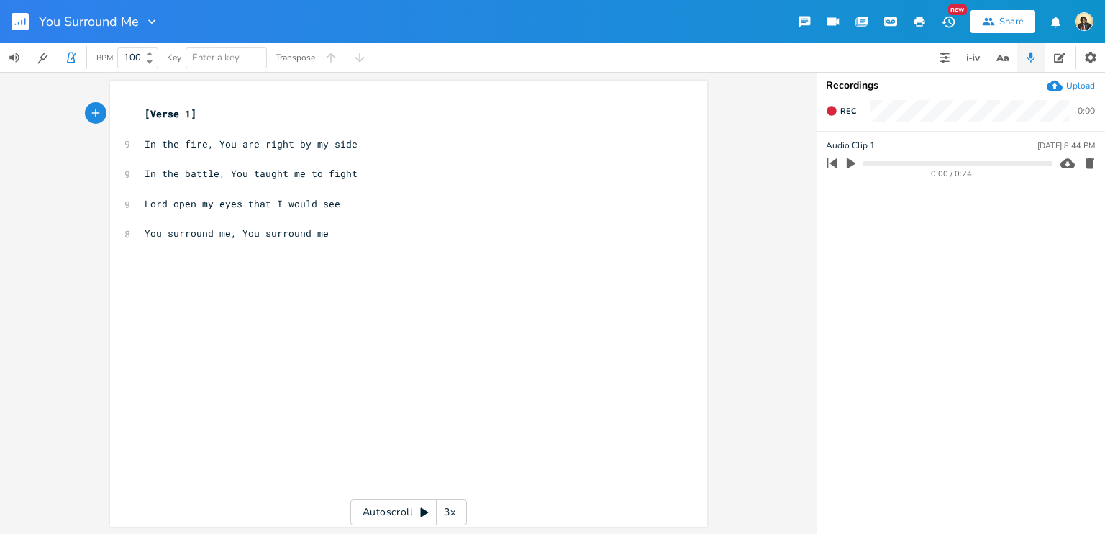
scroll to position [1, 0]
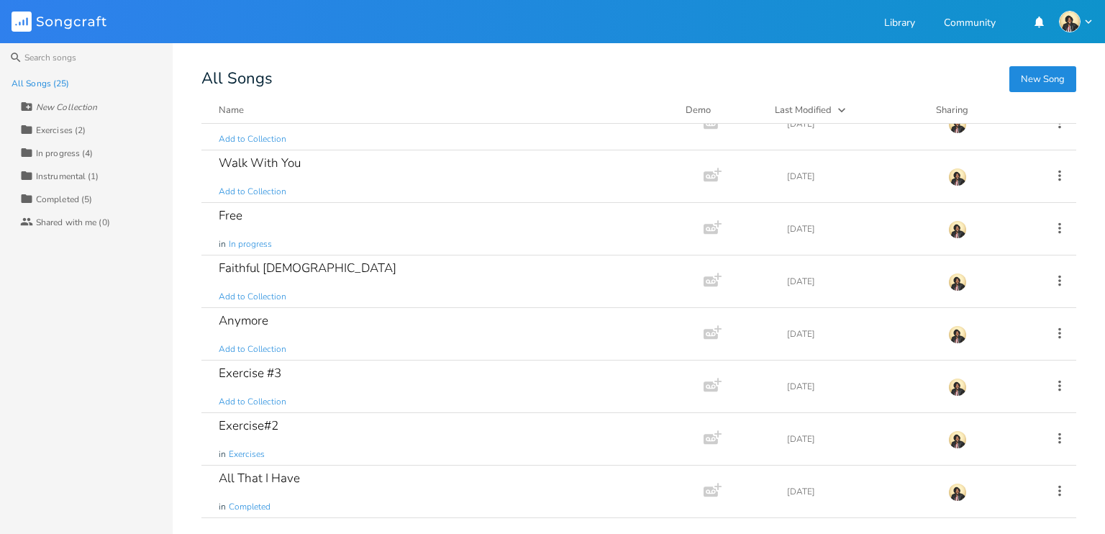
scroll to position [910, 0]
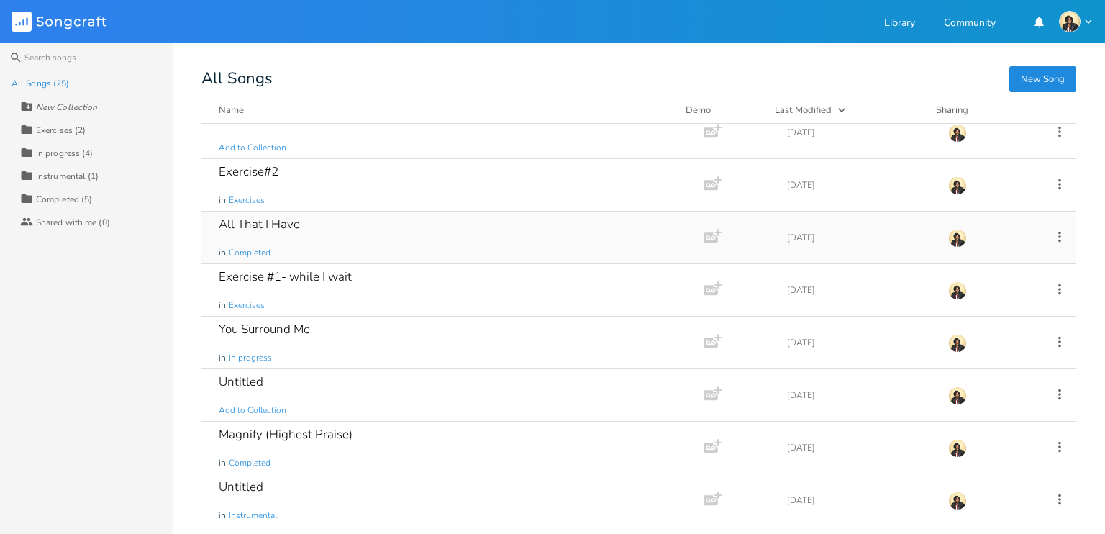
click at [281, 218] on div "All That I Have" at bounding box center [259, 224] width 81 height 12
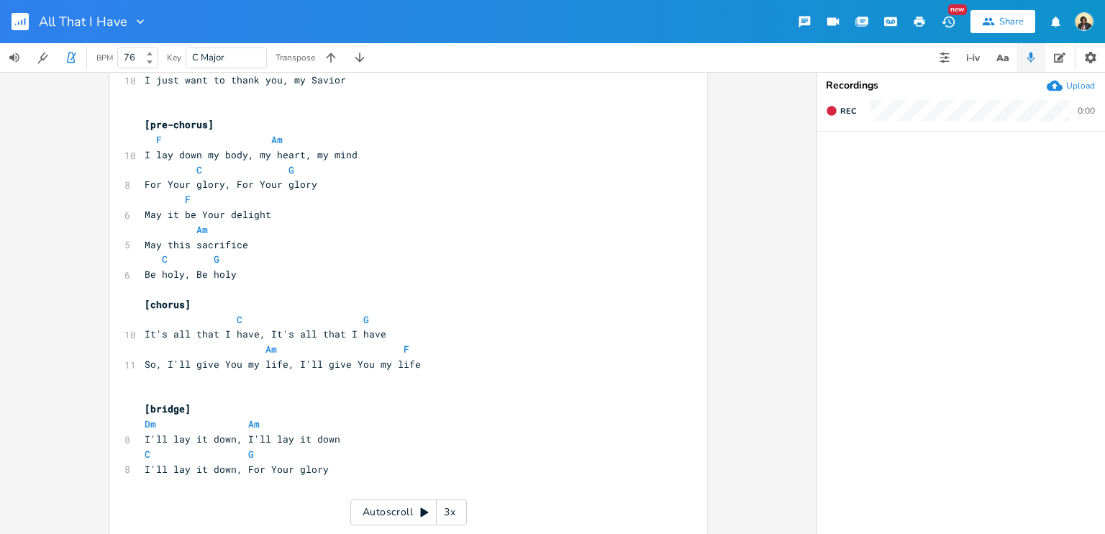
scroll to position [567, 0]
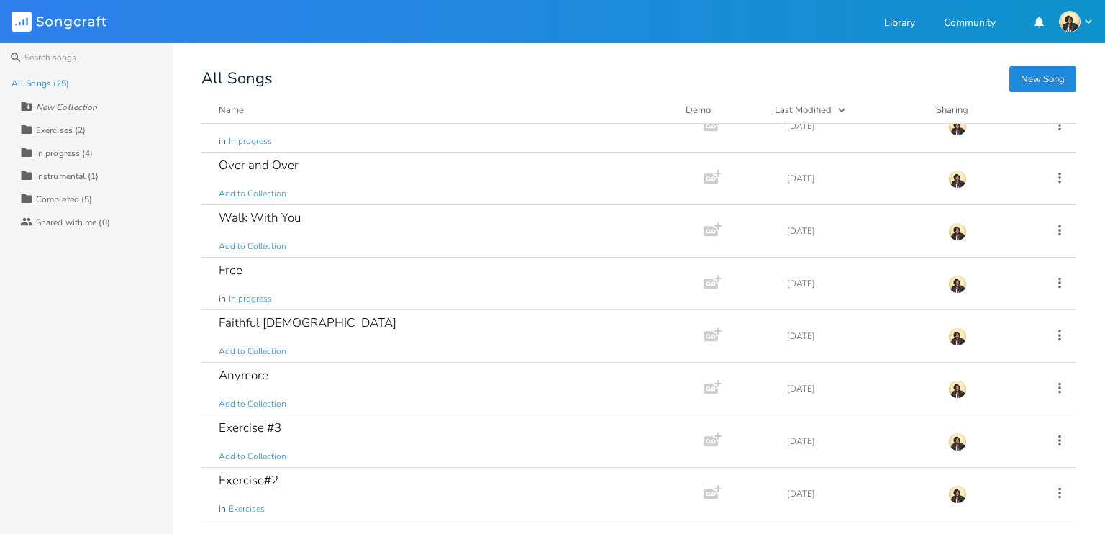
scroll to position [601, 0]
click at [258, 169] on div "Over and Over" at bounding box center [259, 165] width 80 height 12
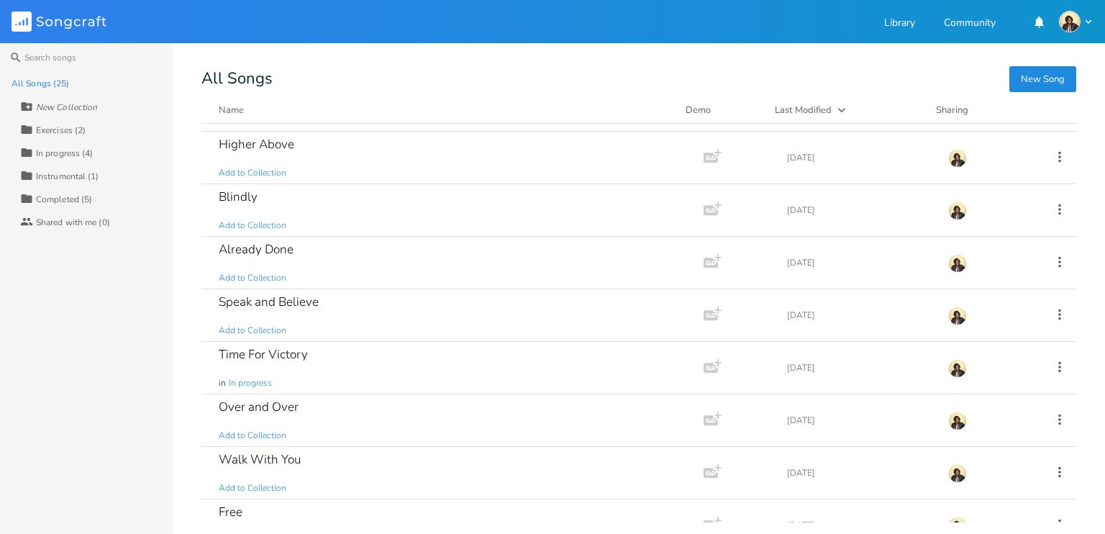
scroll to position [361, 0]
click at [391, 169] on div "Higher Above Add to Collection" at bounding box center [450, 156] width 462 height 52
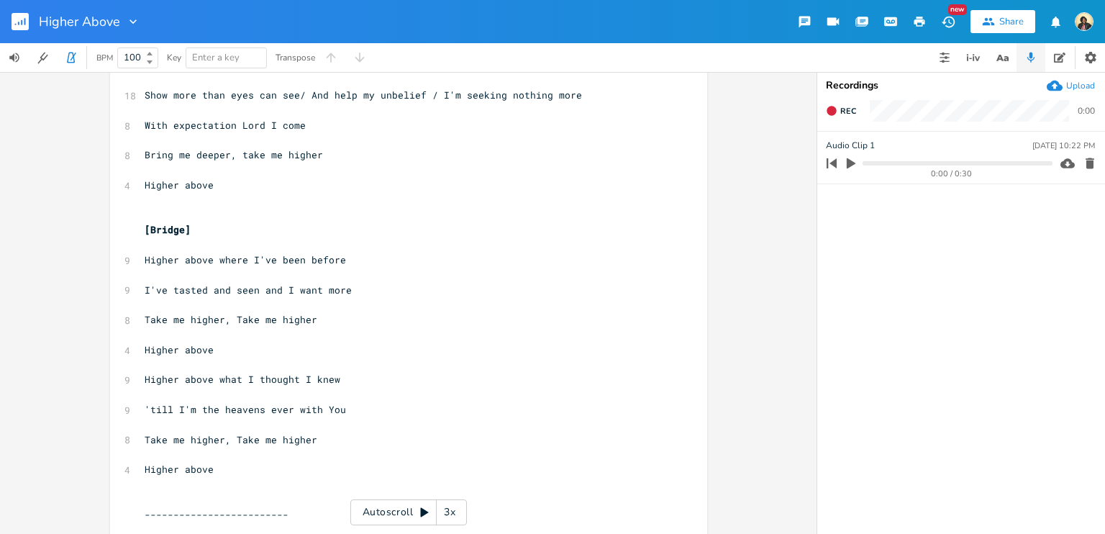
scroll to position [589, 0]
click at [337, 410] on pre "'till I'm the heavens ever with You" at bounding box center [401, 408] width 519 height 15
click at [287, 404] on span "'till I'm the heavens ever with You" at bounding box center [245, 407] width 201 height 13
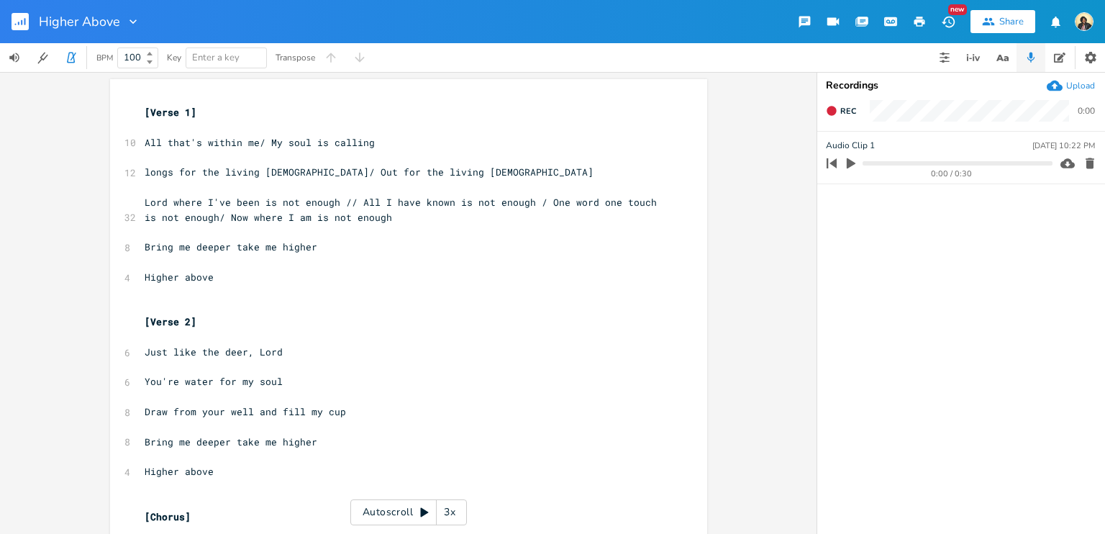
scroll to position [0, 0]
type textarea "/reigning"
